Goal: Transaction & Acquisition: Purchase product/service

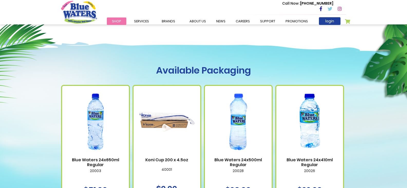
scroll to position [308, 0]
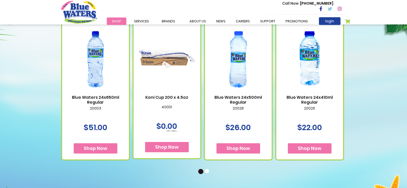
click at [242, 102] on link "Blue Waters 24x500ml Regular" at bounding box center [238, 100] width 57 height 10
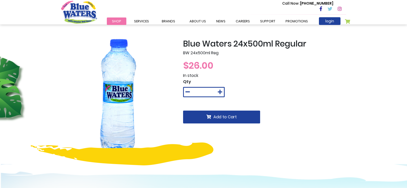
drag, startPoint x: 209, startPoint y: 93, endPoint x: 195, endPoint y: 91, distance: 14.3
click at [195, 91] on div "*" at bounding box center [204, 92] width 42 height 10
click at [184, 88] on button at bounding box center [188, 92] width 8 height 9
type input "*"
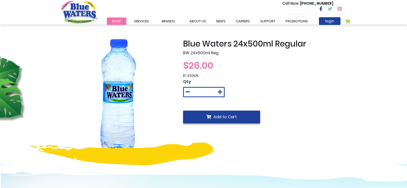
type input "****"
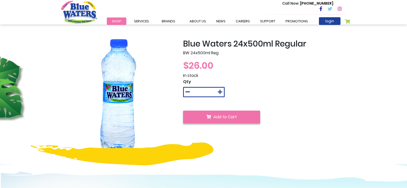
click at [242, 122] on button "Add to Cart" at bounding box center [221, 117] width 77 height 13
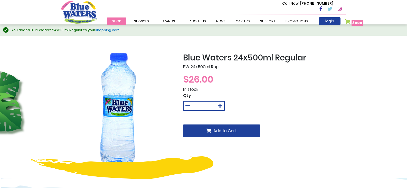
click at [346, 21] on link "My Cart 3000 3000 items" at bounding box center [354, 22] width 19 height 7
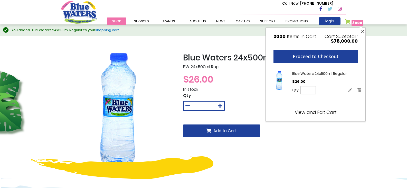
click at [363, 32] on button "Close" at bounding box center [362, 32] width 6 height 8
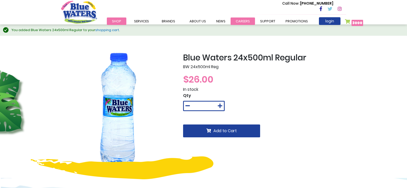
click at [233, 19] on link "careers" at bounding box center [243, 20] width 24 height 7
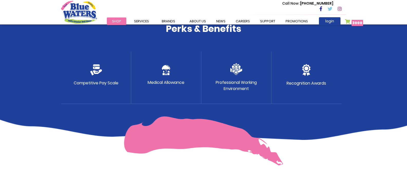
scroll to position [257, 0]
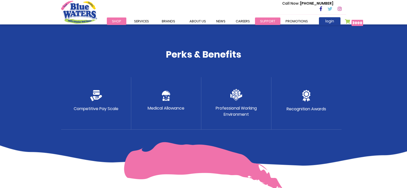
click at [275, 23] on link "support" at bounding box center [267, 20] width 25 height 7
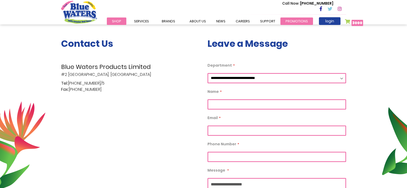
scroll to position [103, 0]
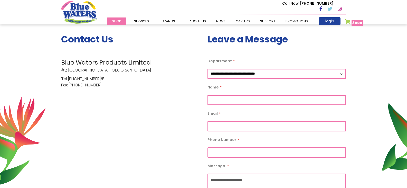
click at [249, 74] on select "**********" at bounding box center [277, 74] width 139 height 10
click at [208, 69] on select "**********" at bounding box center [277, 74] width 139 height 10
drag, startPoint x: 236, startPoint y: 78, endPoint x: 237, endPoint y: 75, distance: 3.3
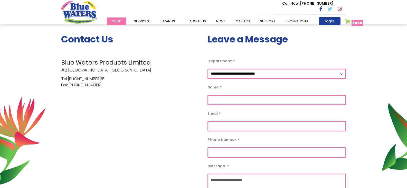
click at [236, 76] on select "**********" at bounding box center [277, 74] width 139 height 10
select select "**"
click at [208, 69] on select "**********" at bounding box center [277, 74] width 139 height 10
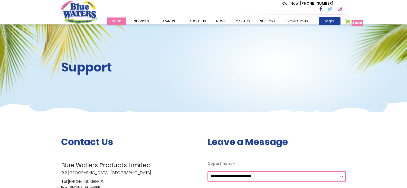
scroll to position [0, 0]
click at [336, 21] on link "login" at bounding box center [330, 21] width 22 height 8
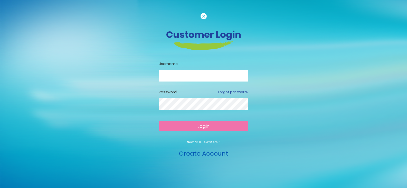
click at [210, 155] on link "Create Account" at bounding box center [203, 153] width 49 height 8
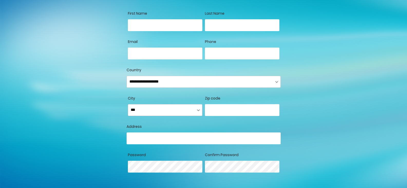
scroll to position [19, 0]
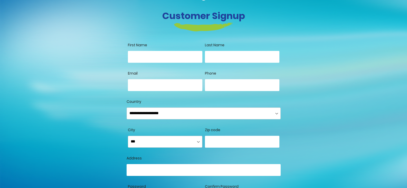
click at [167, 50] on div "First Name" at bounding box center [165, 56] width 75 height 28
click at [166, 53] on input "First Name" at bounding box center [165, 57] width 75 height 12
type input "*"
type input "*******"
click at [254, 60] on input "Last Name" at bounding box center [242, 57] width 75 height 12
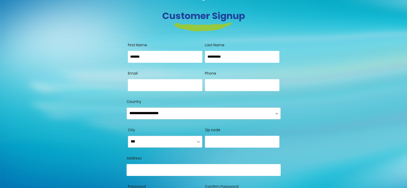
type input "**********"
click at [158, 86] on input "Email" at bounding box center [165, 85] width 75 height 12
type input "**********"
click at [206, 88] on input "Phone" at bounding box center [242, 85] width 75 height 12
type input "**********"
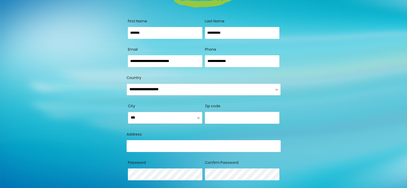
scroll to position [70, 0]
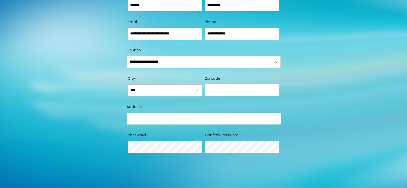
click at [177, 93] on select "**********" at bounding box center [165, 90] width 75 height 12
select select "**********"
click at [128, 84] on select "**********" at bounding box center [165, 90] width 75 height 12
click at [213, 90] on input "number" at bounding box center [242, 90] width 75 height 12
click at [185, 118] on input "Country" at bounding box center [204, 119] width 154 height 12
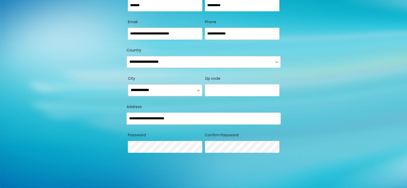
type input "**********"
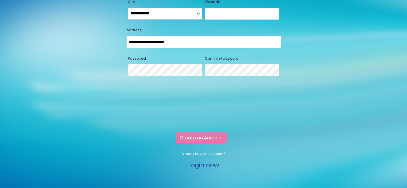
scroll to position [147, 0]
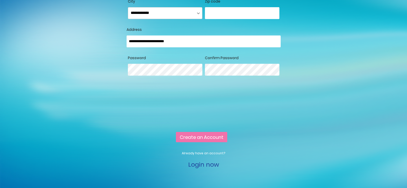
click at [195, 140] on span "Create an Account" at bounding box center [202, 137] width 44 height 6
click at [177, 67] on fieldset "**********" at bounding box center [204, 15] width 154 height 146
click at [189, 140] on span "Create an Account" at bounding box center [202, 137] width 44 height 6
click at [190, 140] on span "Create an Account" at bounding box center [202, 137] width 44 height 6
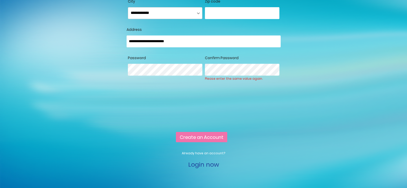
click at [190, 140] on span "Create an Account" at bounding box center [202, 137] width 44 height 6
click at [128, 59] on div "Password Password Strength: No Password" at bounding box center [165, 71] width 75 height 33
click at [214, 140] on span "Create an Account" at bounding box center [202, 137] width 44 height 6
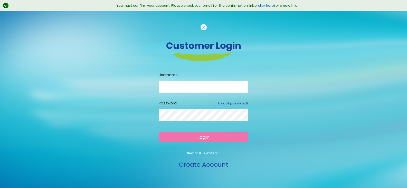
click at [202, 84] on input "email" at bounding box center [204, 87] width 90 height 12
type input "**********"
click at [178, 137] on button "Login" at bounding box center [204, 137] width 90 height 10
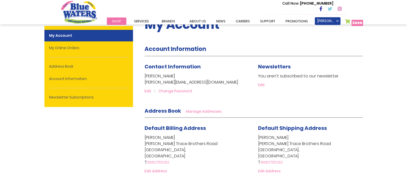
scroll to position [26, 0]
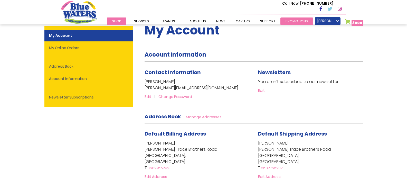
click at [294, 21] on link "Promotions" at bounding box center [297, 20] width 33 height 7
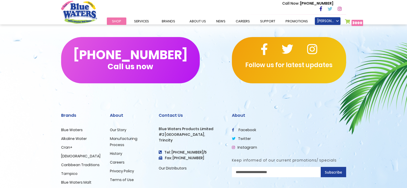
scroll to position [258, 0]
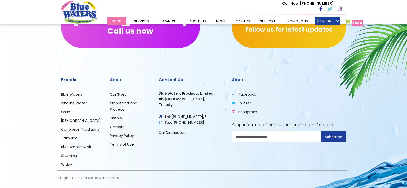
click at [63, 94] on link "Blue Waters" at bounding box center [72, 94] width 22 height 5
click at [70, 103] on link "Alkaline Water" at bounding box center [74, 102] width 26 height 5
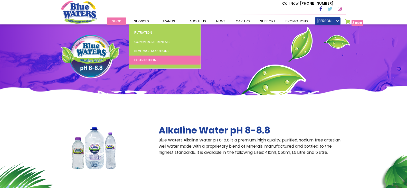
click at [141, 59] on span "Distribution" at bounding box center [145, 60] width 22 height 5
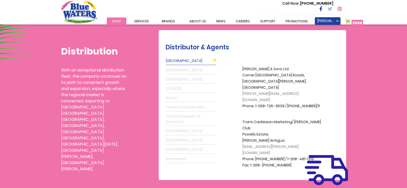
scroll to position [154, 0]
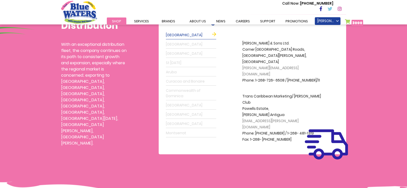
click at [181, 130] on link "Montserrat" at bounding box center [191, 133] width 50 height 8
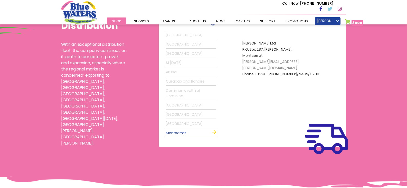
click at [175, 122] on link "Suriname" at bounding box center [191, 124] width 50 height 8
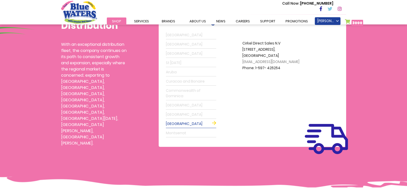
click at [177, 116] on link "St Maarten" at bounding box center [191, 115] width 50 height 8
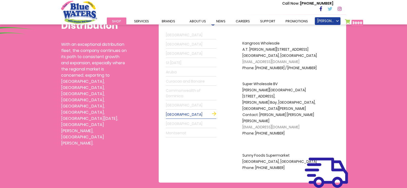
click at [179, 104] on link "Guyana" at bounding box center [191, 105] width 50 height 8
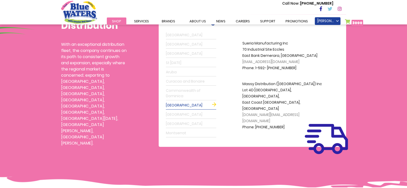
click at [182, 93] on link "Commonwealth of Dominica" at bounding box center [191, 94] width 50 height 14
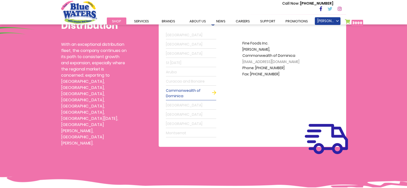
click at [185, 83] on link "Curacao and Bonaire" at bounding box center [191, 81] width 50 height 8
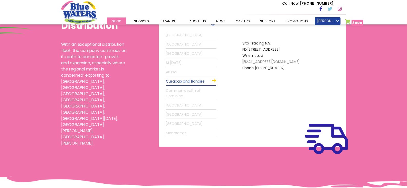
click at [177, 68] on link "Aruba" at bounding box center [191, 72] width 50 height 8
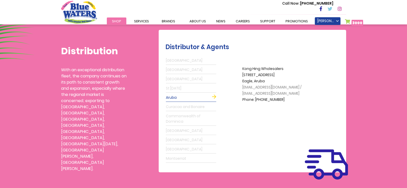
scroll to position [103, 0]
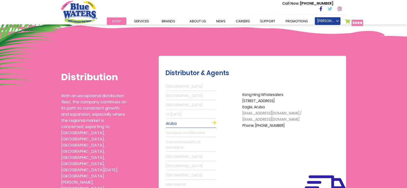
click at [178, 95] on link "[GEOGRAPHIC_DATA]" at bounding box center [191, 96] width 50 height 8
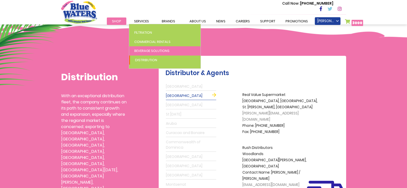
click at [142, 51] on span "Beverage Solutions" at bounding box center [151, 50] width 35 height 5
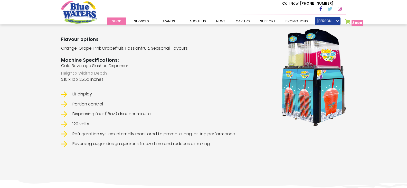
scroll to position [642, 0]
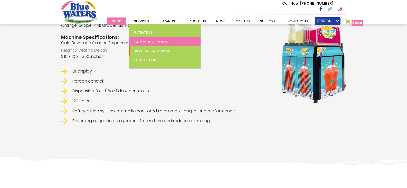
click at [144, 41] on span "Commercial Rentals" at bounding box center [152, 41] width 36 height 5
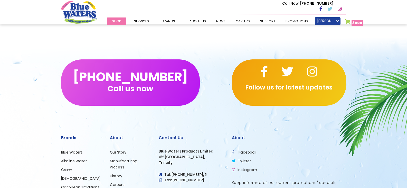
scroll to position [193, 0]
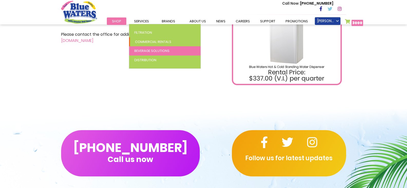
click at [147, 53] on span "Beverage Solutions" at bounding box center [151, 50] width 35 height 5
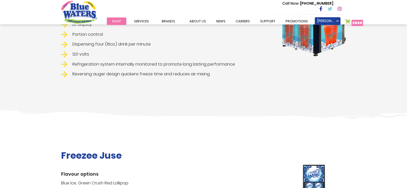
scroll to position [694, 0]
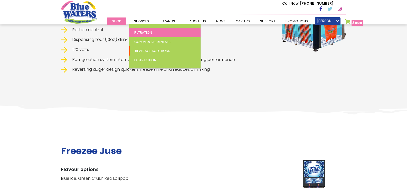
click at [142, 31] on span "Filtration" at bounding box center [143, 32] width 18 height 5
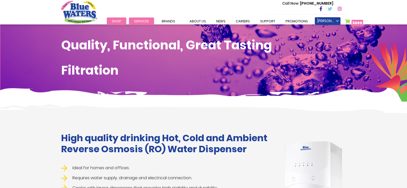
click at [142, 24] on li "Services Filtration Commercial Rentals Beverage Solutions Distribution" at bounding box center [141, 21] width 25 height 6
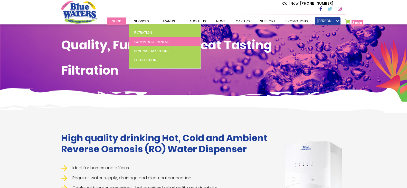
click at [148, 39] on link "Commercial Rentals" at bounding box center [164, 41] width 71 height 9
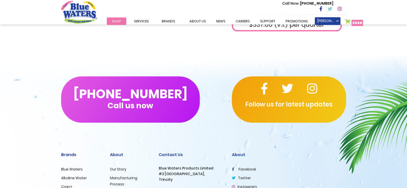
scroll to position [321, 0]
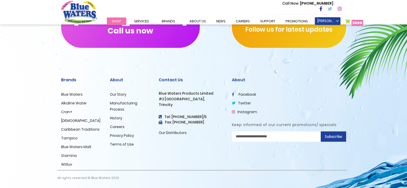
click at [118, 106] on li "Manufacturing Process" at bounding box center [130, 106] width 41 height 12
click at [119, 104] on link "Manufacturing Process" at bounding box center [123, 105] width 27 height 11
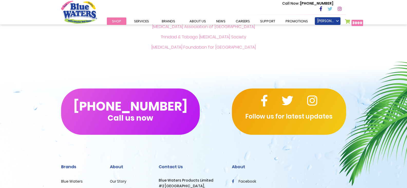
scroll to position [1181, 0]
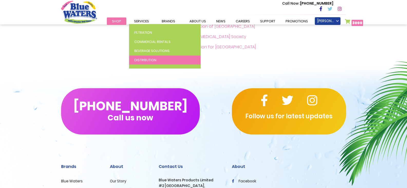
click at [139, 56] on link "Distribution" at bounding box center [164, 60] width 71 height 9
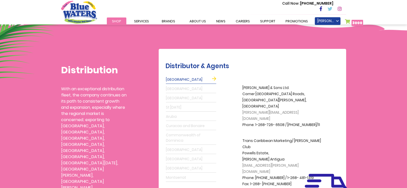
scroll to position [128, 0]
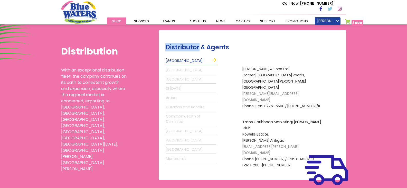
drag, startPoint x: 199, startPoint y: 48, endPoint x: 162, endPoint y: 45, distance: 36.6
click at [162, 45] on div "Distributor & Agents [GEOGRAPHIC_DATA] [GEOGRAPHIC_DATA] [GEOGRAPHIC_DATA][DATE…" at bounding box center [253, 105] width 188 height 150
copy h2 "Distributor"
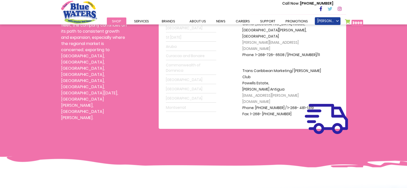
scroll to position [145, 0]
